Goal: Information Seeking & Learning: Get advice/opinions

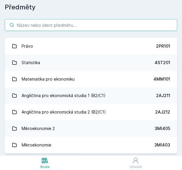
click at [88, 28] on input "search" at bounding box center [91, 25] width 173 height 12
paste input "5IE470"
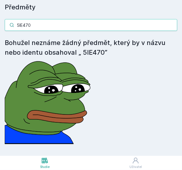
click at [19, 24] on input "5IE470" at bounding box center [91, 25] width 173 height 12
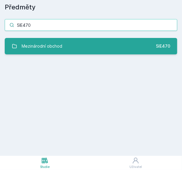
type input "5IE470"
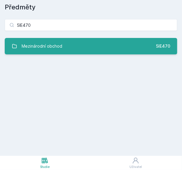
click at [44, 47] on font "Mezinárodní obchod" at bounding box center [42, 46] width 41 height 5
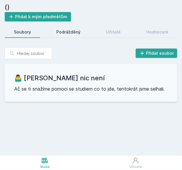
click at [78, 35] on div "Podrážděný" at bounding box center [68, 32] width 24 height 6
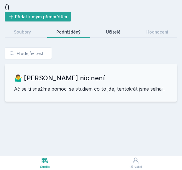
click at [106, 32] on link "Učitelé" at bounding box center [113, 32] width 33 height 12
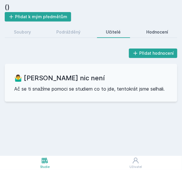
click at [152, 28] on link "Hodnocení" at bounding box center [157, 32] width 40 height 12
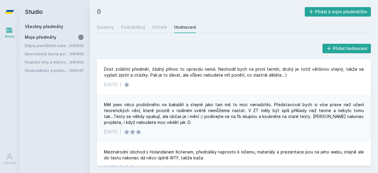
click at [45, 39] on font "Moje předměty" at bounding box center [41, 37] width 32 height 5
click at [42, 24] on font "Všechny předměty" at bounding box center [44, 26] width 38 height 5
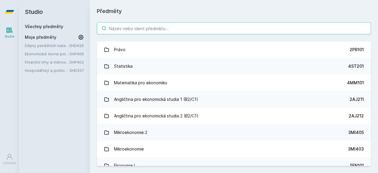
click at [133, 22] on div "Právo 2PR101 Statistika 4ST201 Matematika pro ekonomiku 4MM101 Angličtina pro e…" at bounding box center [234, 93] width 288 height 157
click at [139, 29] on input "search" at bounding box center [234, 28] width 274 height 12
paste input "[PERSON_NAME]"
type input "[PERSON_NAME]"
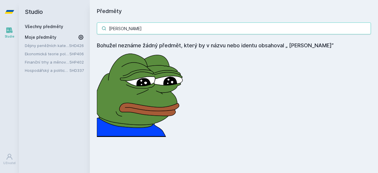
drag, startPoint x: 96, startPoint y: 24, endPoint x: 91, endPoint y: 24, distance: 4.7
click at [91, 24] on div "[PERSON_NAME] Bohužel neznáme žádný předmět, který by v názvu nebo identu obsah…" at bounding box center [234, 79] width 288 height 128
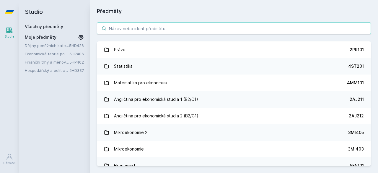
click at [197, 27] on input "search" at bounding box center [234, 28] width 274 height 12
paste input "5IE470"
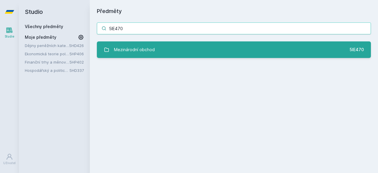
type input "5IE470"
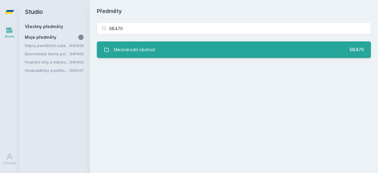
click at [178, 50] on link "Mezinárodní obchod 5IE470" at bounding box center [234, 49] width 274 height 17
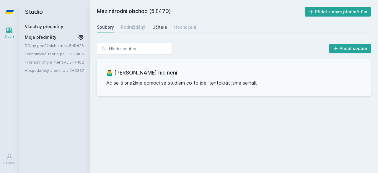
click at [162, 30] on link "Učitelé" at bounding box center [159, 27] width 15 height 12
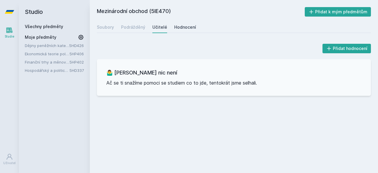
click at [182, 26] on font "Hodnocení" at bounding box center [185, 26] width 22 height 5
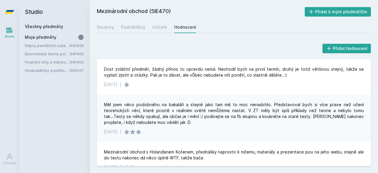
click at [148, 26] on div "Soubory Podrážděný Učitelé Hodnocení" at bounding box center [234, 27] width 274 height 12
click at [109, 26] on font "Soubory" at bounding box center [105, 26] width 17 height 5
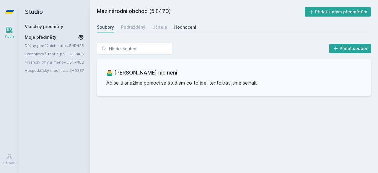
click at [174, 29] on font "Hodnocení" at bounding box center [185, 26] width 22 height 5
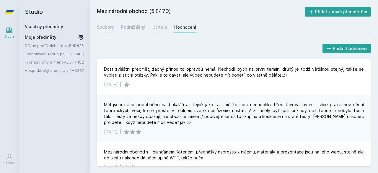
scroll to position [52, 0]
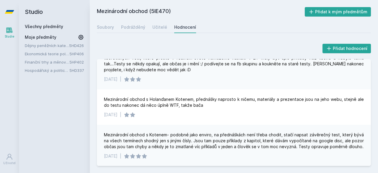
click at [32, 11] on font "Studio" at bounding box center [34, 11] width 18 height 7
click at [17, 13] on link at bounding box center [9, 12] width 19 height 24
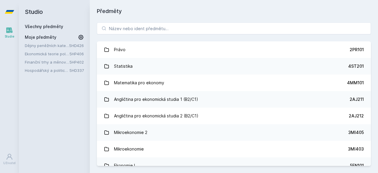
click at [7, 13] on icon at bounding box center [9, 12] width 9 height 4
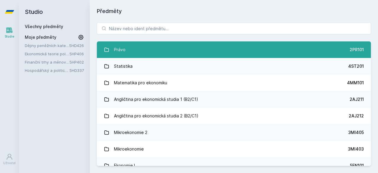
click at [151, 43] on link "Právo 2PR101" at bounding box center [234, 49] width 274 height 17
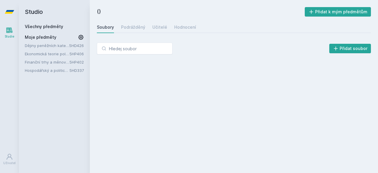
click at [150, 28] on div "Soubory Podrážděný Učitelé Hodnocení" at bounding box center [234, 27] width 274 height 12
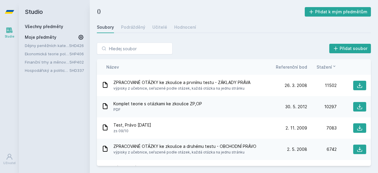
click at [0, 8] on link at bounding box center [9, 12] width 19 height 24
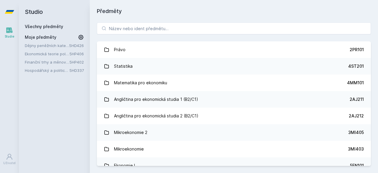
click at [10, 12] on icon at bounding box center [9, 12] width 9 height 4
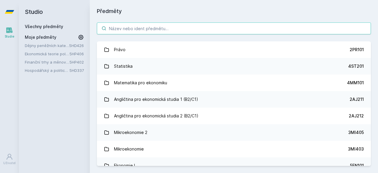
drag, startPoint x: 165, startPoint y: 37, endPoint x: 162, endPoint y: 29, distance: 8.8
click at [165, 37] on div "Právo 2PR101 Statistika 4ST201 Matematika pro ekonomiku 4MM101 Angličtina pro e…" at bounding box center [234, 93] width 288 height 157
click at [162, 29] on input "search" at bounding box center [234, 28] width 274 height 12
paste input "5HP402"
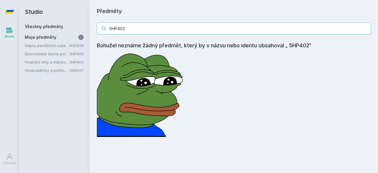
click at [166, 24] on input "5HP402" at bounding box center [234, 28] width 274 height 12
click at [111, 30] on input "5HP402" at bounding box center [234, 28] width 274 height 12
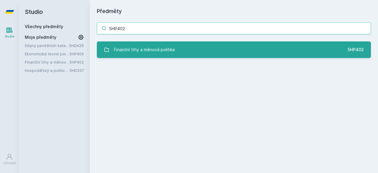
type input "5HP402"
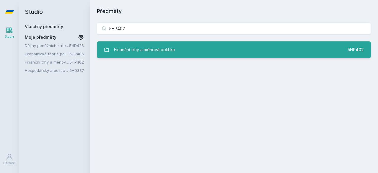
click at [138, 46] on div "Finanční trhy a měnová politika" at bounding box center [144, 50] width 61 height 12
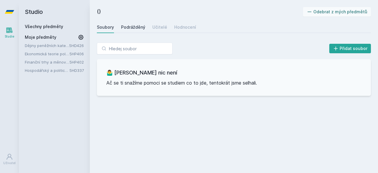
click at [128, 24] on div "Podrážděný" at bounding box center [133, 27] width 24 height 6
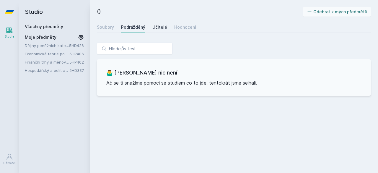
click at [152, 24] on div "Učitelé" at bounding box center [159, 27] width 15 height 6
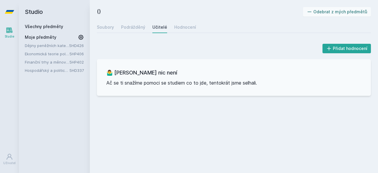
click at [168, 27] on div "Soubory Podrážděný Učitelé Hodnocení" at bounding box center [234, 27] width 274 height 12
click at [171, 27] on div "Soubory Podrážděný Učitelé Hodnocení" at bounding box center [234, 27] width 274 height 12
click at [184, 26] on font "Hodnocení" at bounding box center [185, 26] width 22 height 5
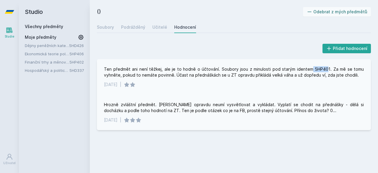
drag, startPoint x: 313, startPoint y: 69, endPoint x: 327, endPoint y: 70, distance: 14.8
click at [327, 70] on font "Ten předmět ani není těžkej, ale je to hodně o účtování. Soubory jsou z minulos…" at bounding box center [234, 71] width 261 height 11
click at [325, 70] on font "Ten předmět ani není těžkej, ale je to hodně o účtování. Soubory jsou z minulos…" at bounding box center [234, 71] width 261 height 11
drag, startPoint x: 314, startPoint y: 70, endPoint x: 329, endPoint y: 70, distance: 15.6
click at [329, 70] on font "Ten předmět ani není těžkej, ale je to hodně o účtování. Soubory jsou z minulos…" at bounding box center [234, 71] width 261 height 11
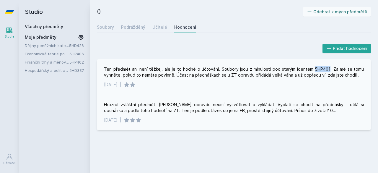
copy font "5HP401"
click at [11, 14] on icon at bounding box center [9, 12] width 9 height 24
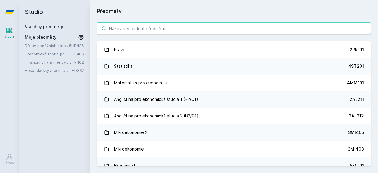
click at [119, 30] on input "search" at bounding box center [234, 28] width 274 height 12
paste input "5HP401"
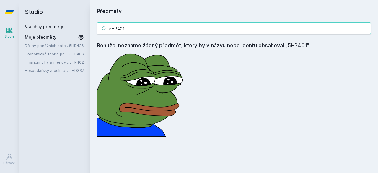
click at [110, 29] on input "5HP401" at bounding box center [234, 28] width 274 height 12
click at [124, 28] on input "5HP401" at bounding box center [234, 28] width 274 height 12
paste input "5HP503"
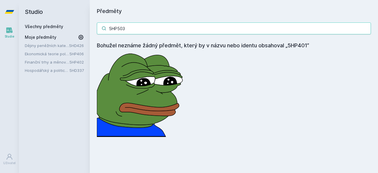
click at [139, 30] on input "5HP503" at bounding box center [234, 28] width 274 height 12
click at [106, 30] on input "5HP503" at bounding box center [234, 28] width 274 height 12
click at [111, 30] on input "5HP503" at bounding box center [234, 28] width 274 height 12
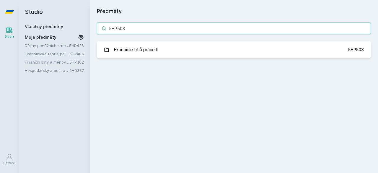
type input "5HP503"
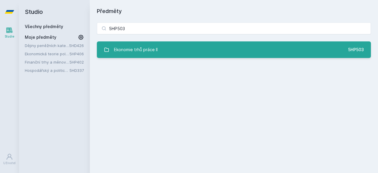
click at [143, 44] on div "Ekonomie trhů práce II" at bounding box center [136, 50] width 44 height 12
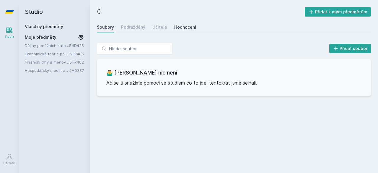
click at [186, 27] on font "Hodnocení" at bounding box center [185, 26] width 22 height 5
